Goal: Find specific page/section: Find specific page/section

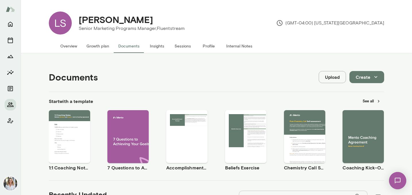
scroll to position [307, 0]
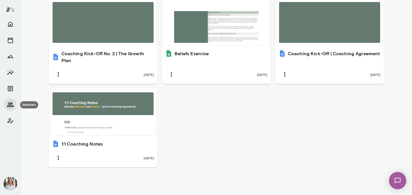
click at [9, 104] on icon "Members" at bounding box center [10, 104] width 7 height 7
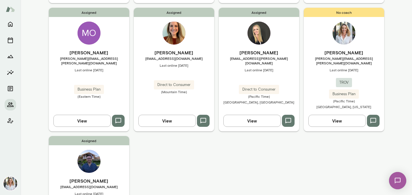
scroll to position [297, 0]
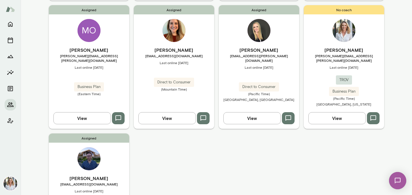
click at [273, 41] on div "Assigned [PERSON_NAME] [PERSON_NAME][EMAIL_ADDRESS][PERSON_NAME][DOMAIN_NAME] L…" at bounding box center [259, 67] width 80 height 124
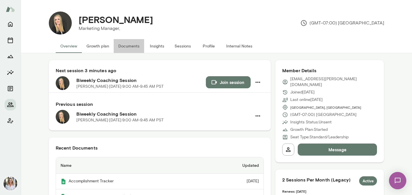
click at [130, 46] on button "Documents" at bounding box center [129, 46] width 30 height 14
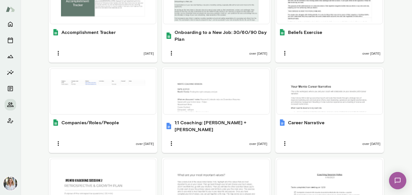
scroll to position [246, 0]
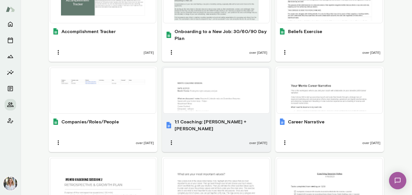
click at [235, 94] on div at bounding box center [216, 90] width 101 height 41
